Goal: Navigation & Orientation: Find specific page/section

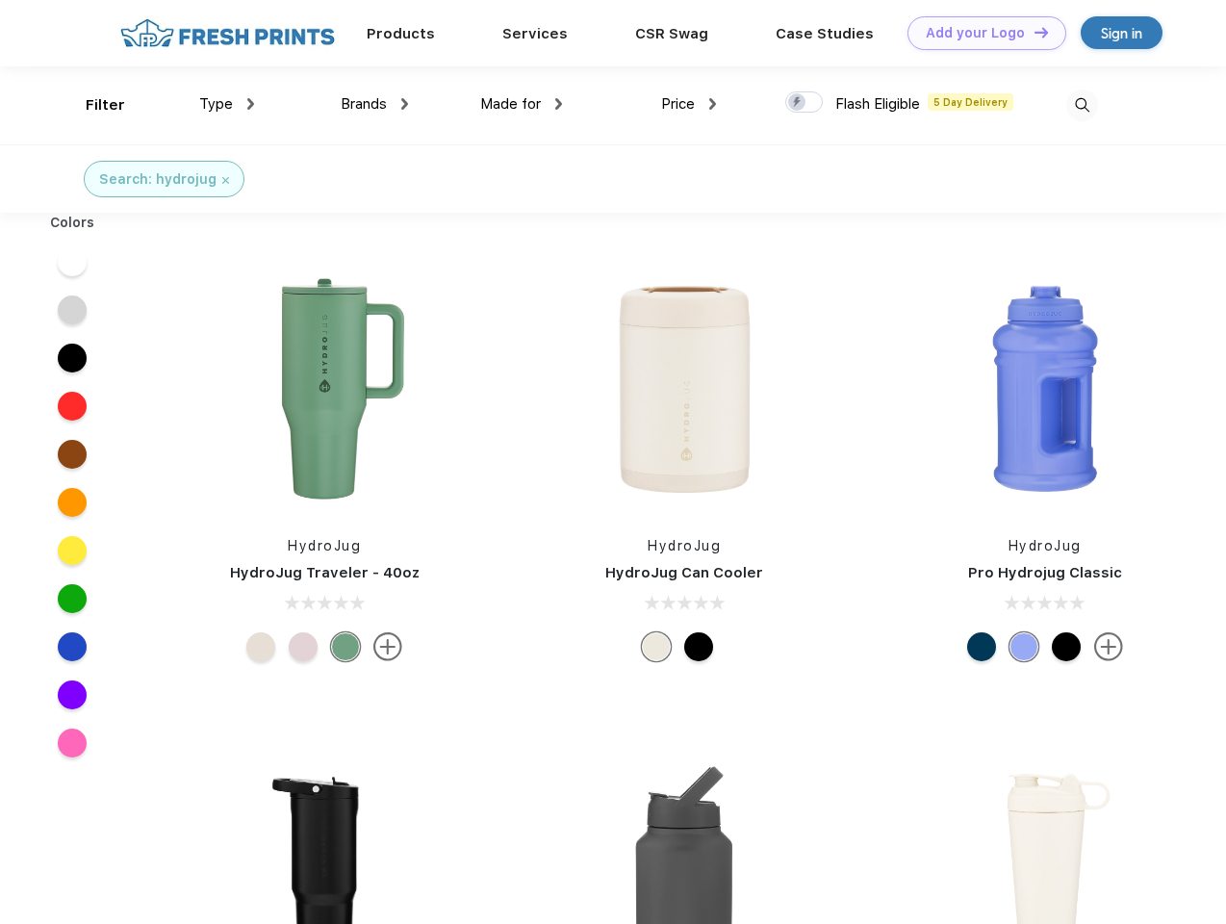
click at [980, 33] on link "Add your Logo Design Tool" at bounding box center [986, 33] width 159 height 34
click at [0, 0] on div "Design Tool" at bounding box center [0, 0] width 0 height 0
click at [1033, 32] on link "Add your Logo Design Tool" at bounding box center [986, 33] width 159 height 34
click at [92, 105] on div "Filter" at bounding box center [105, 105] width 39 height 22
click at [227, 104] on span "Type" at bounding box center [216, 103] width 34 height 17
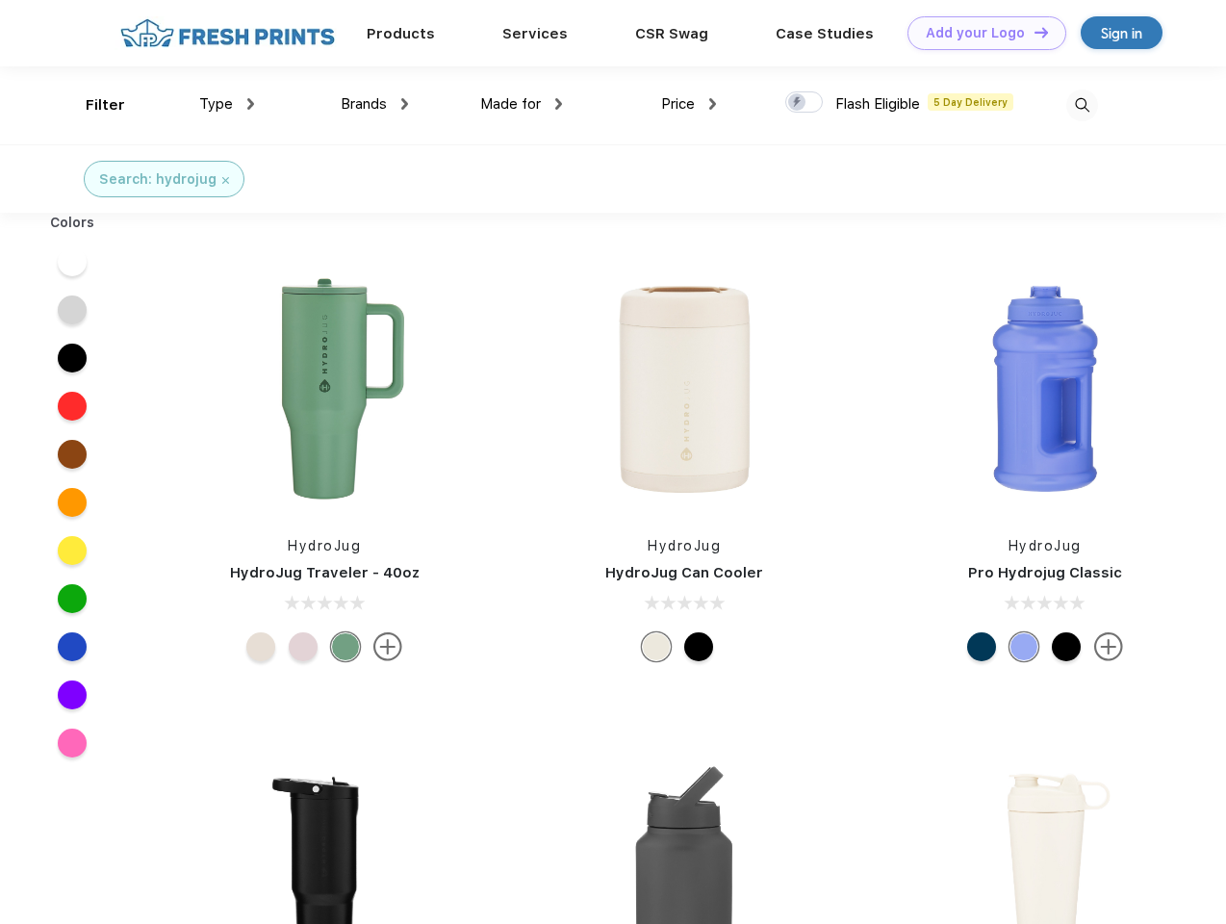
click at [374, 104] on span "Brands" at bounding box center [364, 103] width 46 height 17
click at [522, 104] on span "Made for" at bounding box center [510, 103] width 61 height 17
click at [689, 104] on span "Price" at bounding box center [678, 103] width 34 height 17
click at [804, 103] on div at bounding box center [804, 101] width 38 height 21
click at [798, 103] on input "checkbox" at bounding box center [791, 96] width 13 height 13
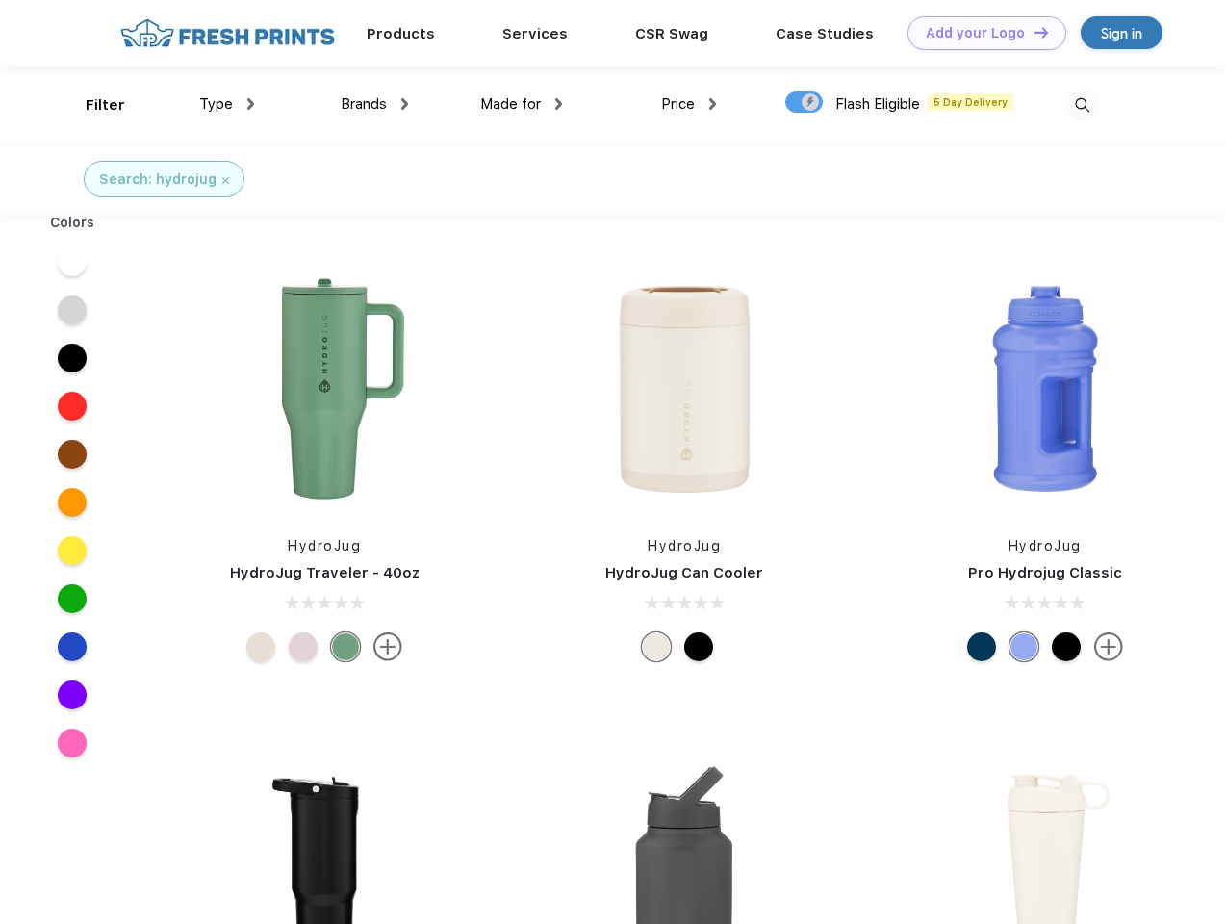
click at [1082, 105] on img at bounding box center [1082, 105] width 32 height 32
